Goal: Task Accomplishment & Management: Manage account settings

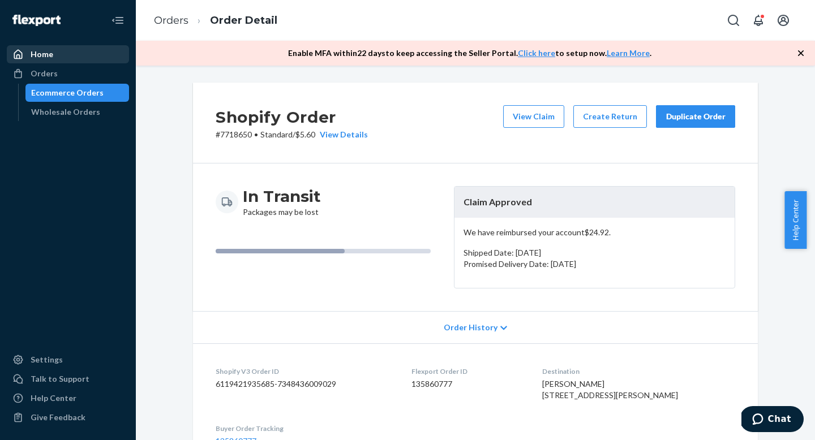
click at [64, 49] on div "Home" at bounding box center [68, 54] width 120 height 16
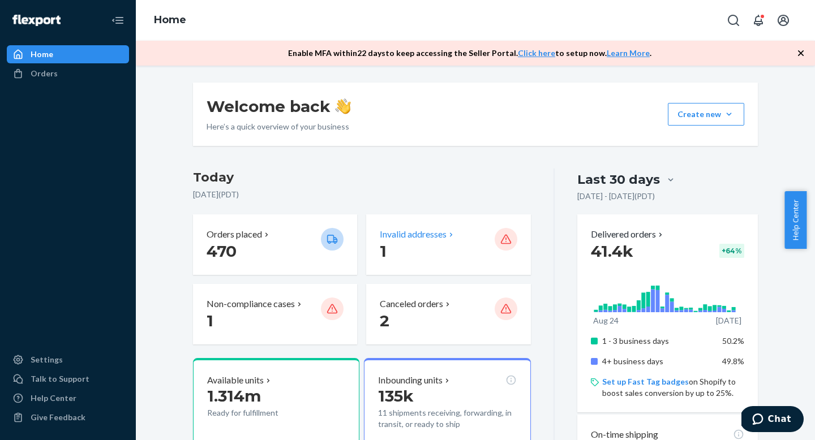
click at [394, 235] on p "Invalid addresses" at bounding box center [413, 234] width 67 height 13
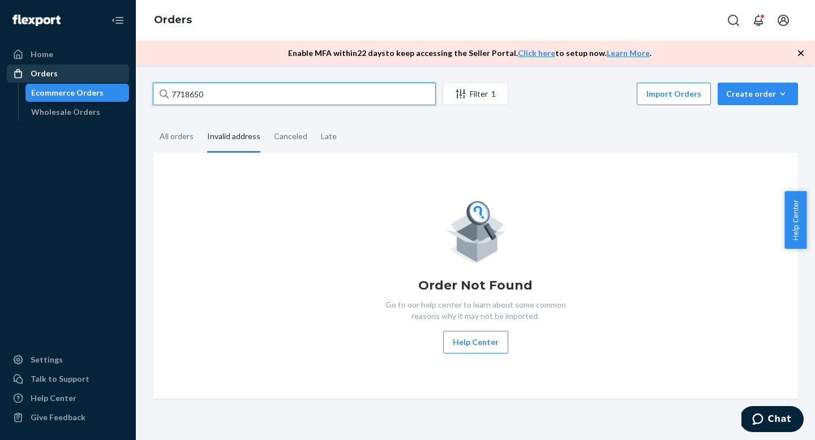
click at [119, 78] on div "Home Orders Ecommerce Orders Wholesale Orders Settings Talk to Support Help Cen…" at bounding box center [407, 220] width 815 height 440
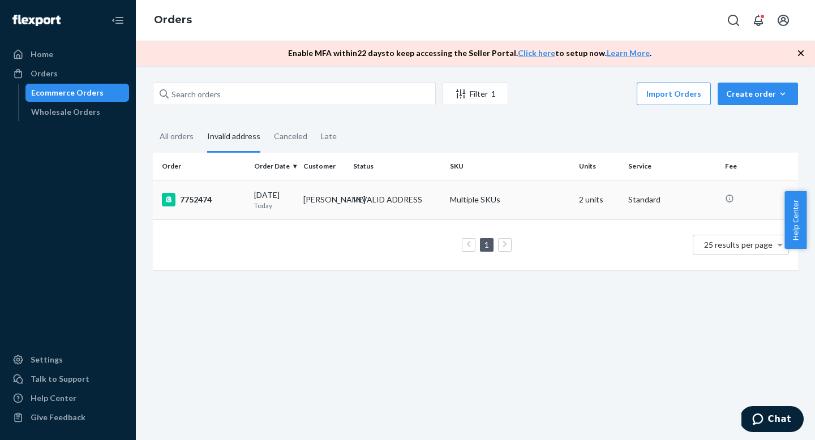
click at [303, 201] on td "[PERSON_NAME]" at bounding box center [323, 200] width 49 height 40
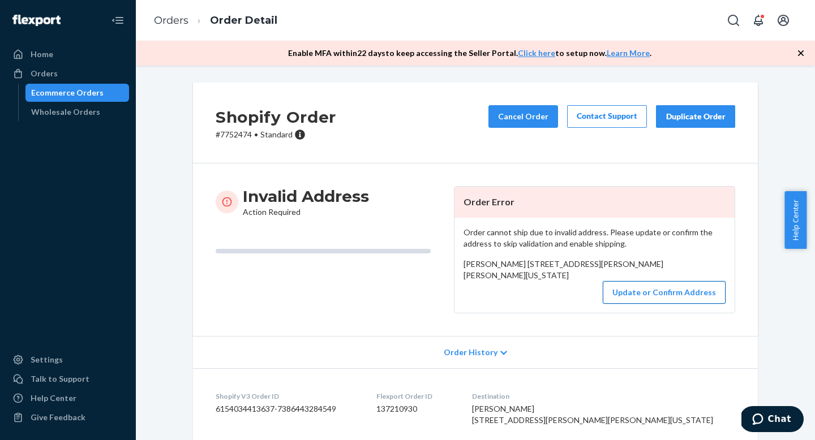
click at [654, 304] on button "Update or Confirm Address" at bounding box center [664, 292] width 123 height 23
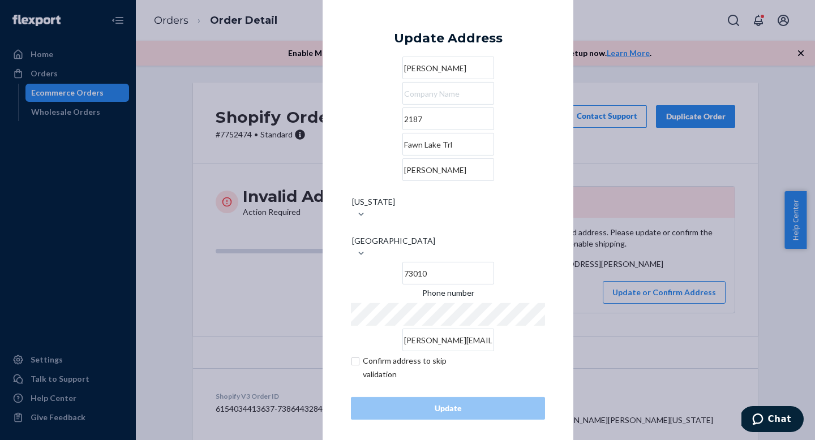
drag, startPoint x: 409, startPoint y: 177, endPoint x: 347, endPoint y: 178, distance: 61.7
click at [347, 178] on div "× Update Address [PERSON_NAME] [STREET_ADDRESS][PERSON_NAME][PERSON_NAME][US_ST…" at bounding box center [448, 220] width 251 height 456
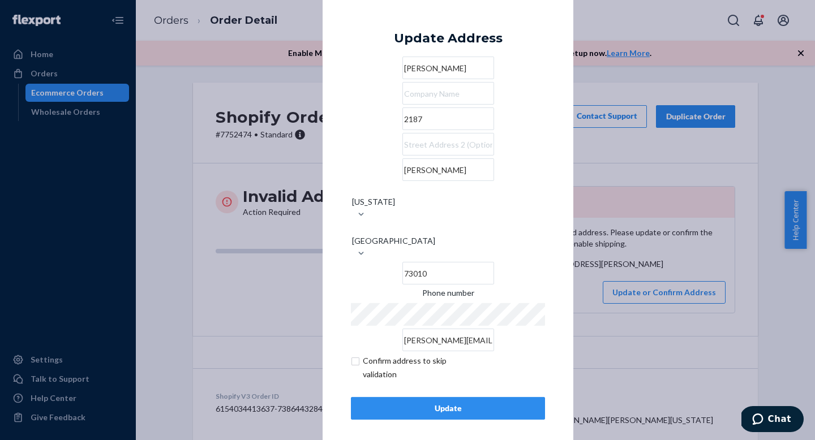
click at [410, 130] on input "2187" at bounding box center [448, 119] width 92 height 23
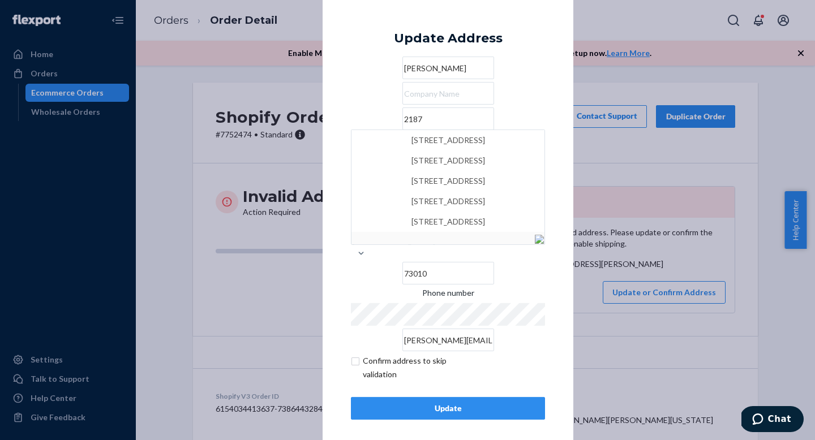
paste input "Fawn Lake Trl"
type input "[STREET_ADDRESS]"
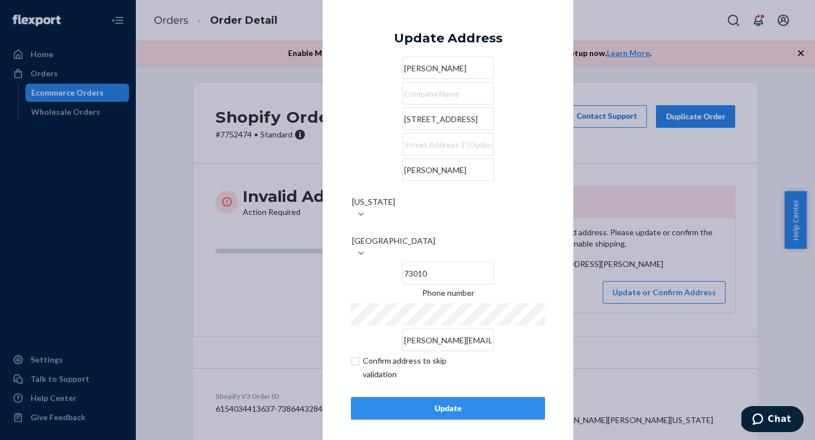
click at [490, 105] on input "text" at bounding box center [448, 93] width 92 height 23
click at [468, 130] on input "[STREET_ADDRESS]" at bounding box center [448, 119] width 92 height 23
click at [474, 403] on div "Update" at bounding box center [447, 408] width 175 height 11
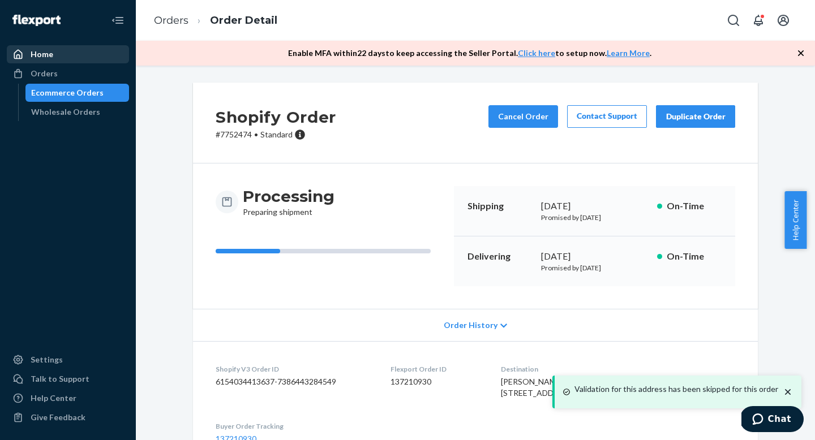
click at [76, 48] on div "Home" at bounding box center [68, 54] width 120 height 16
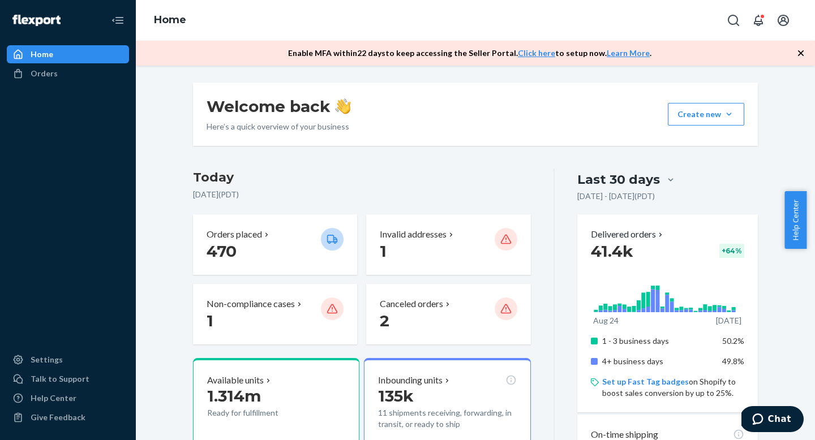
click at [74, 50] on div "Home" at bounding box center [68, 54] width 120 height 16
